Goal: Information Seeking & Learning: Check status

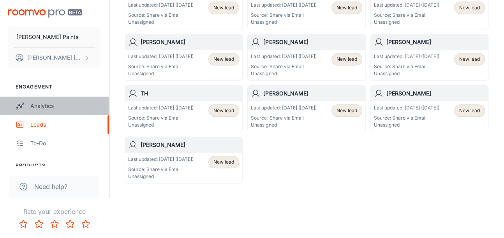
click at [50, 104] on div "Analytics" at bounding box center [65, 106] width 71 height 9
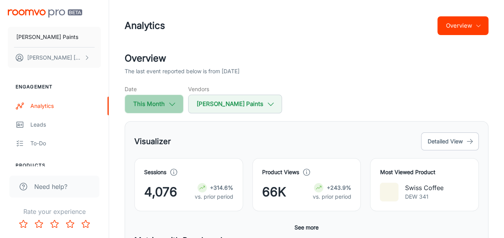
click at [156, 102] on button "This Month" at bounding box center [154, 104] width 59 height 19
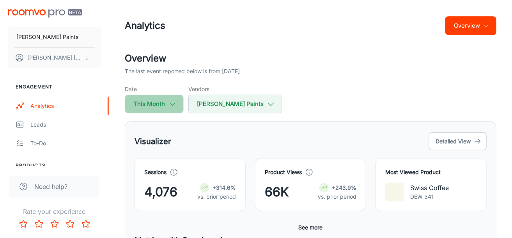
select select "8"
select select "2025"
select select "8"
select select "2025"
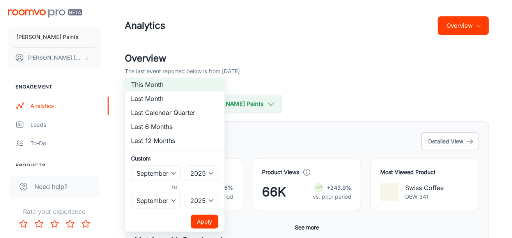
click at [162, 97] on li "Last Month" at bounding box center [175, 99] width 100 height 14
select select "7"
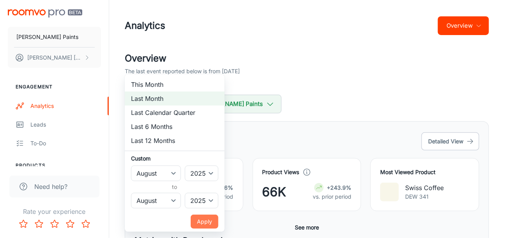
click at [199, 219] on button "Apply" at bounding box center [205, 222] width 28 height 14
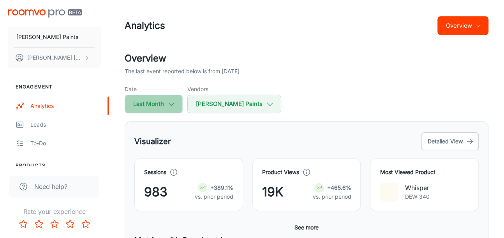
click at [168, 101] on button "Last Month" at bounding box center [154, 104] width 58 height 19
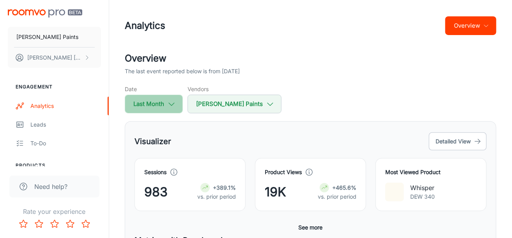
select select "7"
select select "2025"
select select "7"
select select "2025"
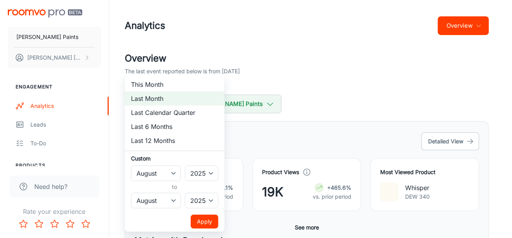
click at [300, 99] on div at bounding box center [256, 119] width 512 height 238
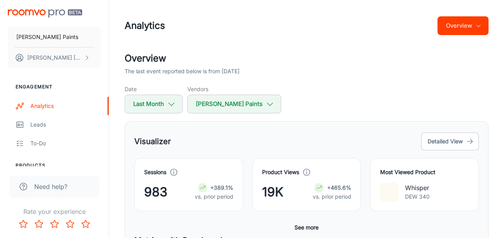
click at [453, 27] on button "Overview" at bounding box center [463, 25] width 51 height 19
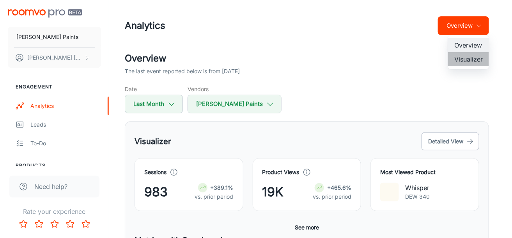
click at [474, 57] on li "Visualizer" at bounding box center [468, 59] width 41 height 14
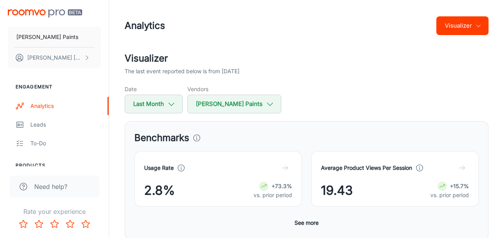
click at [456, 32] on button "Visualizer" at bounding box center [462, 25] width 52 height 19
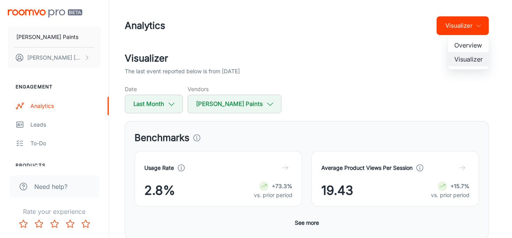
click at [452, 46] on li "Overview" at bounding box center [468, 45] width 41 height 14
